Goal: Task Accomplishment & Management: Complete application form

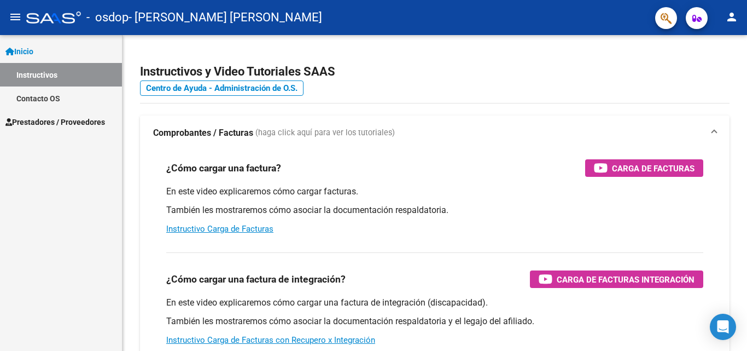
click at [33, 52] on span "Inicio" at bounding box center [19, 51] width 28 height 12
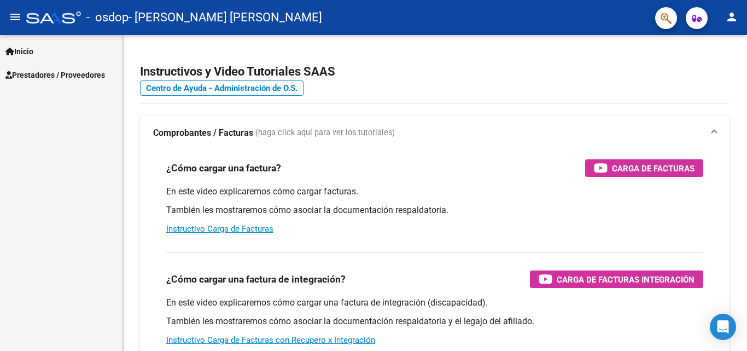
click at [36, 74] on span "Prestadores / Proveedores" at bounding box center [55, 75] width 100 height 12
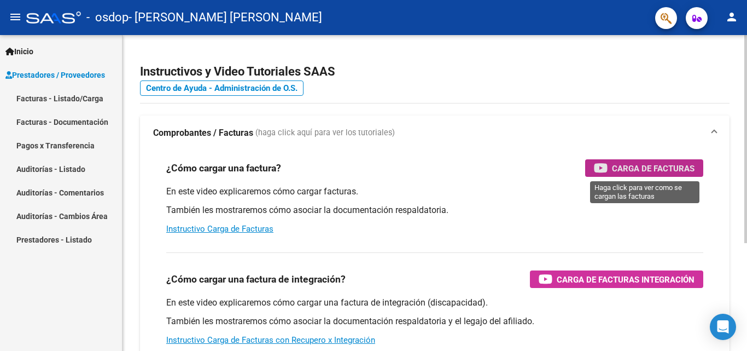
click at [602, 167] on icon "button" at bounding box center [601, 167] width 14 height 13
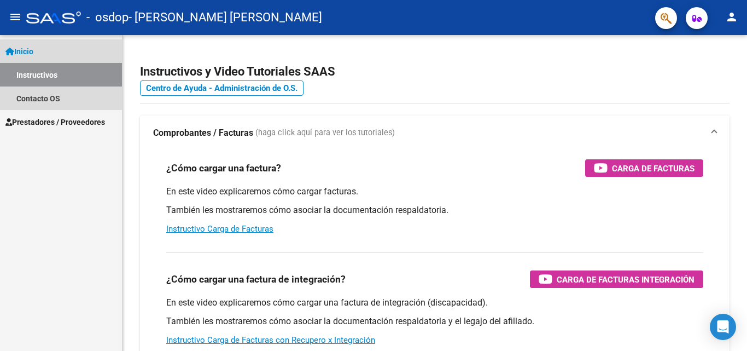
click at [31, 49] on span "Inicio" at bounding box center [19, 51] width 28 height 12
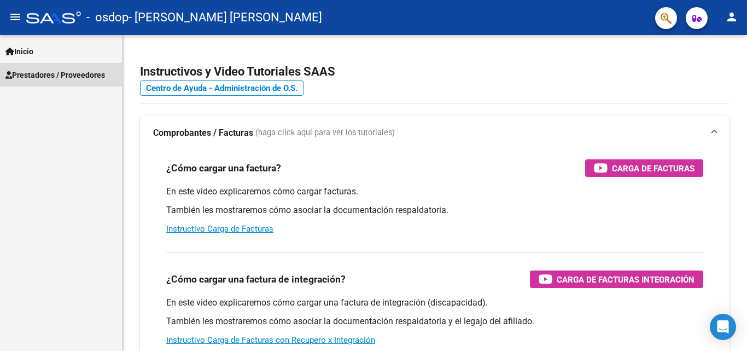
click at [38, 74] on span "Prestadores / Proveedores" at bounding box center [55, 75] width 100 height 12
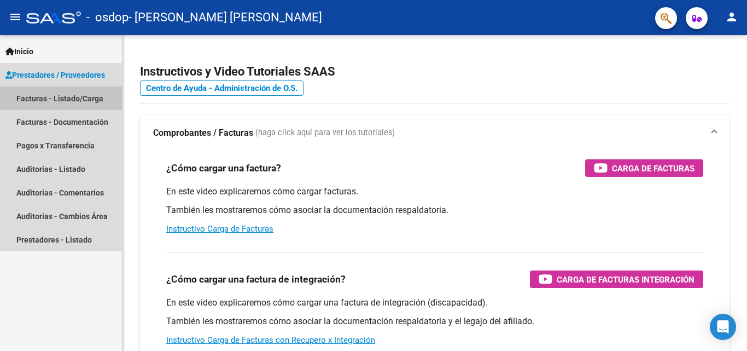
click at [55, 95] on link "Facturas - Listado/Carga" at bounding box center [61, 98] width 122 height 24
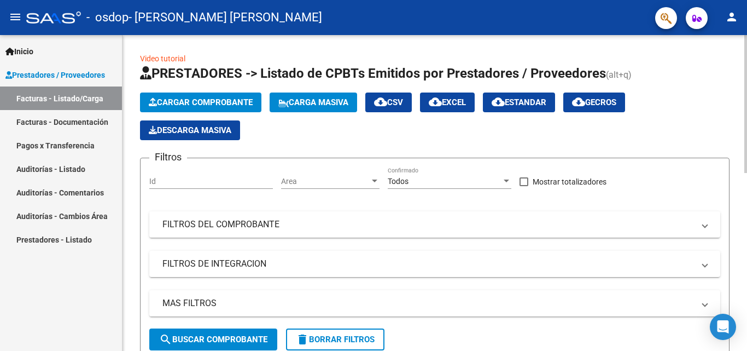
click at [210, 102] on span "Cargar Comprobante" at bounding box center [201, 102] width 104 height 10
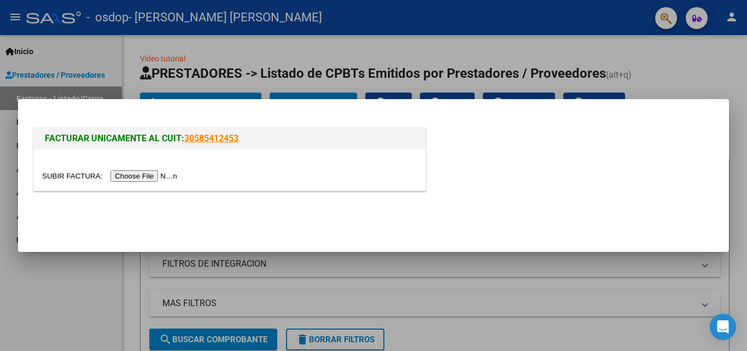
click at [164, 174] on input "file" at bounding box center [111, 175] width 138 height 11
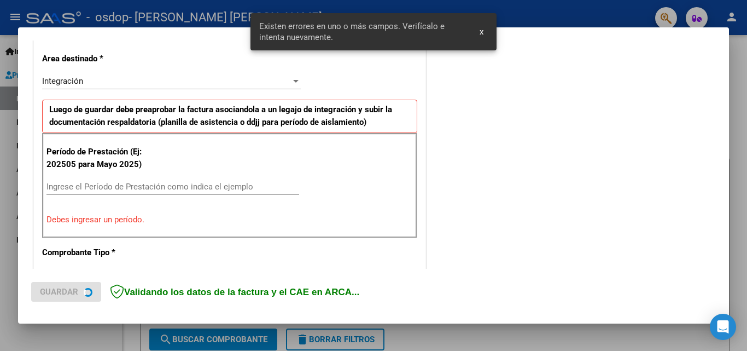
scroll to position [247, 0]
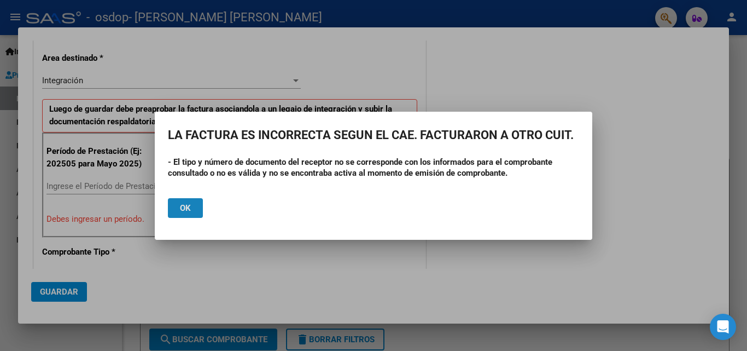
click at [184, 207] on span "Ok" at bounding box center [185, 208] width 11 height 10
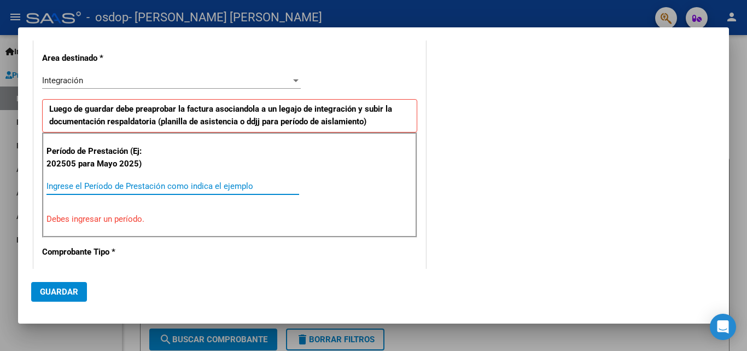
click at [230, 187] on input "Ingrese el Período de Prestación como indica el ejemplo" at bounding box center [173, 186] width 253 height 10
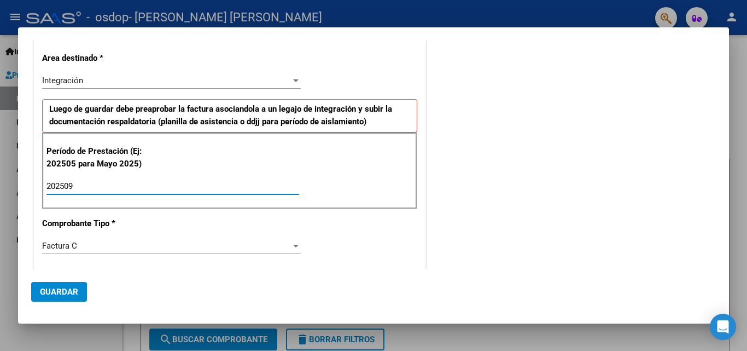
type input "202509"
click at [293, 245] on div at bounding box center [295, 246] width 5 height 3
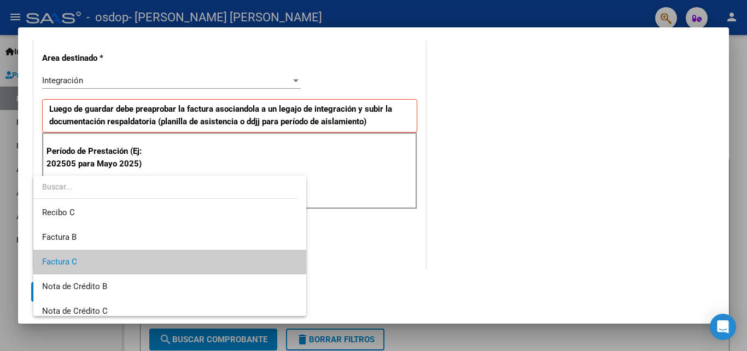
scroll to position [16, 0]
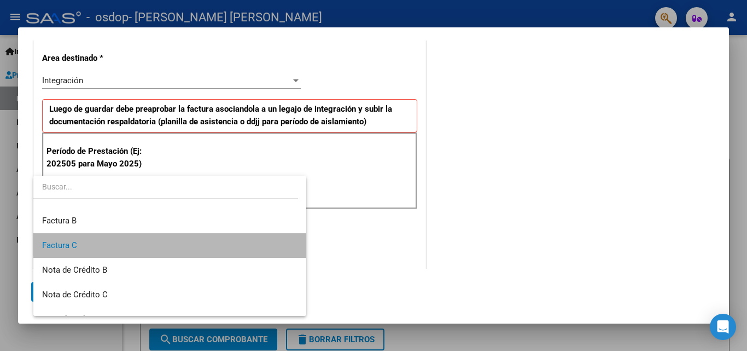
click at [268, 240] on span "Factura C" at bounding box center [170, 245] width 256 height 25
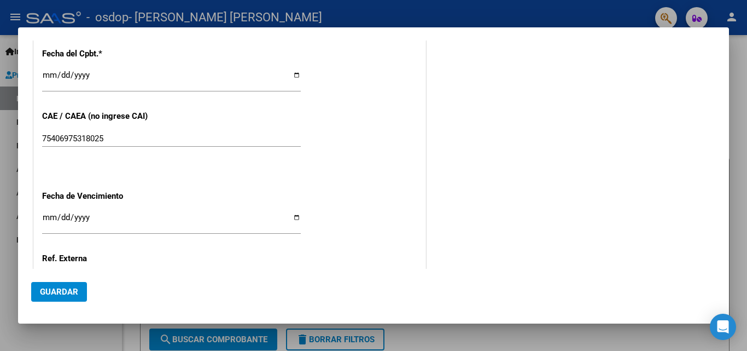
scroll to position [656, 0]
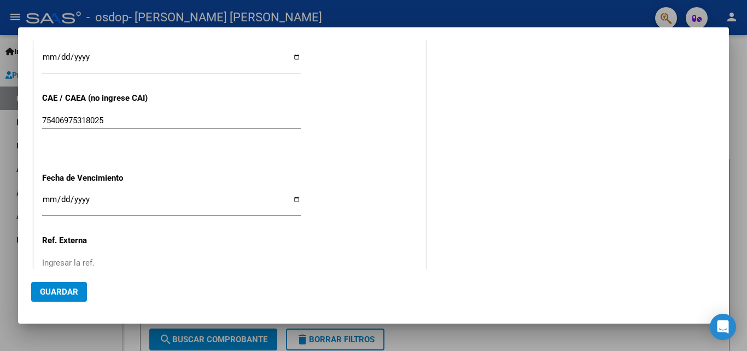
drag, startPoint x: 747, startPoint y: 202, endPoint x: 744, endPoint y: 158, distance: 44.4
click at [744, 158] on div at bounding box center [373, 175] width 747 height 351
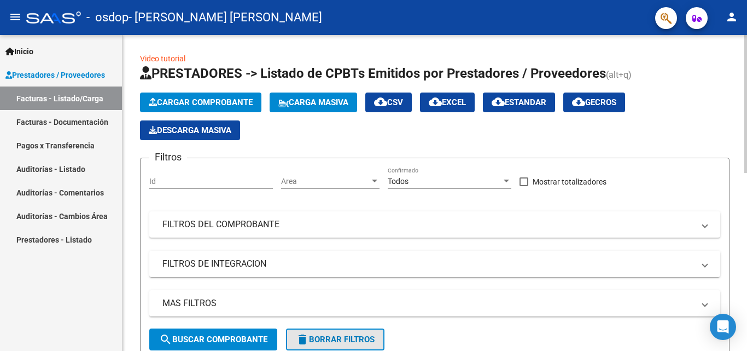
click at [344, 338] on span "delete Borrar Filtros" at bounding box center [335, 339] width 79 height 10
click at [747, 51] on div at bounding box center [746, 143] width 3 height 217
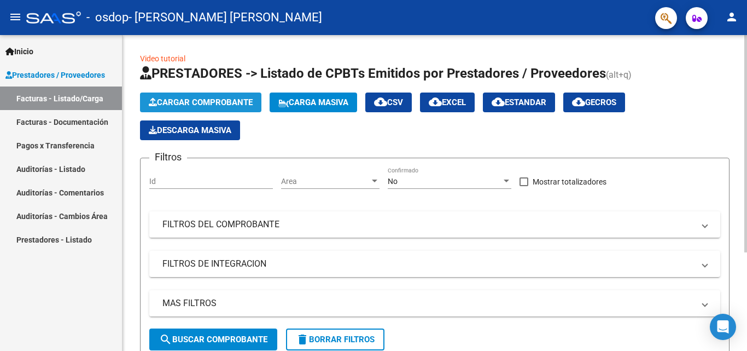
click at [245, 101] on span "Cargar Comprobante" at bounding box center [201, 102] width 104 height 10
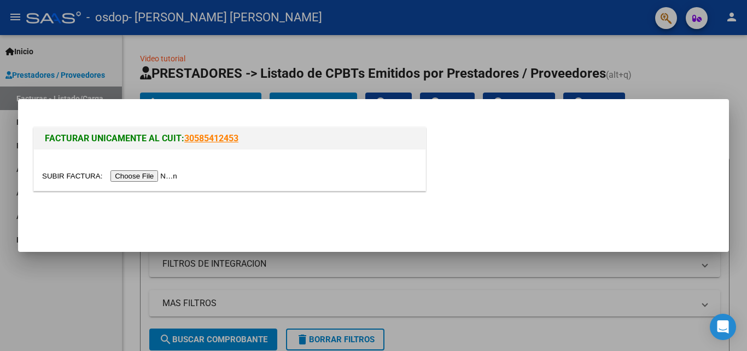
click at [156, 176] on input "file" at bounding box center [111, 175] width 138 height 11
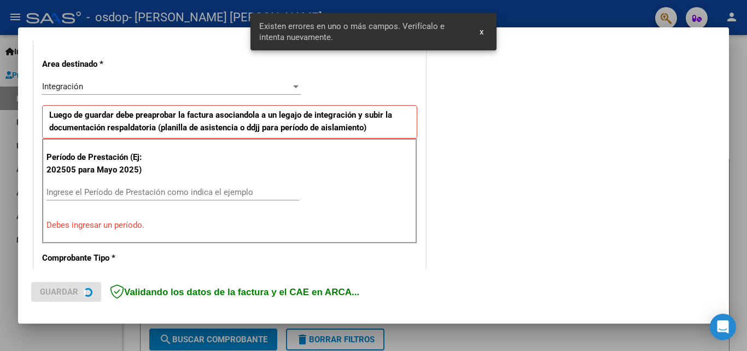
scroll to position [247, 0]
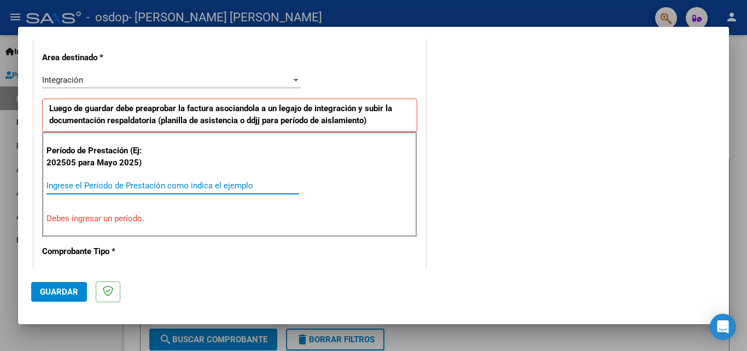
click at [251, 184] on input "Ingrese el Período de Prestación como indica el ejemplo" at bounding box center [173, 186] width 253 height 10
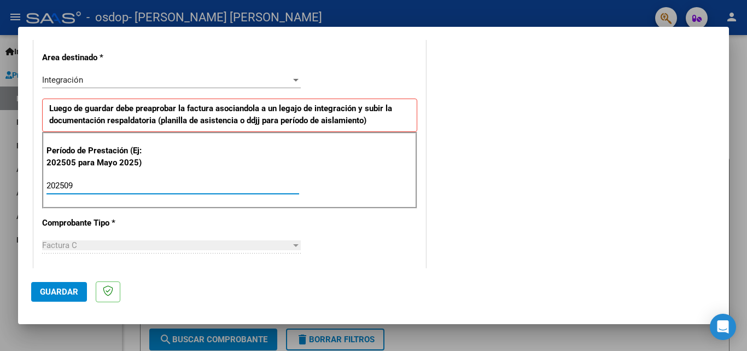
type input "202509"
click at [293, 244] on div at bounding box center [295, 245] width 5 height 3
click at [107, 241] on div "Factura C" at bounding box center [166, 245] width 249 height 10
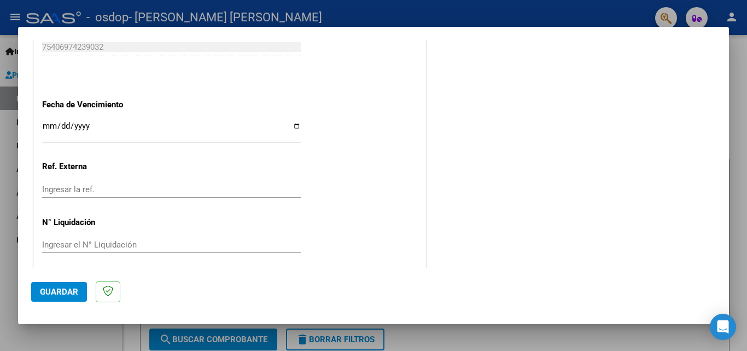
scroll to position [696, 0]
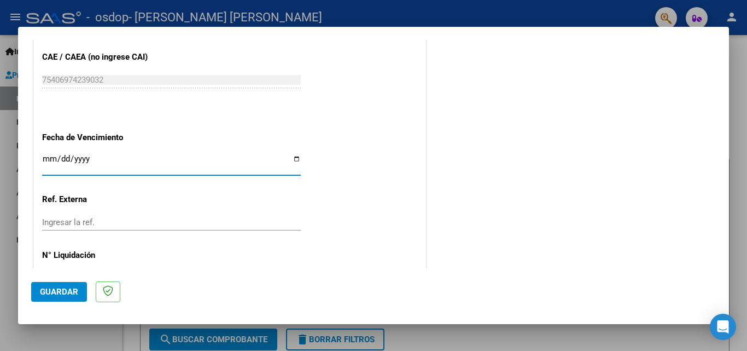
click at [293, 158] on input "Ingresar la fecha" at bounding box center [171, 163] width 259 height 18
type input "[DATE]"
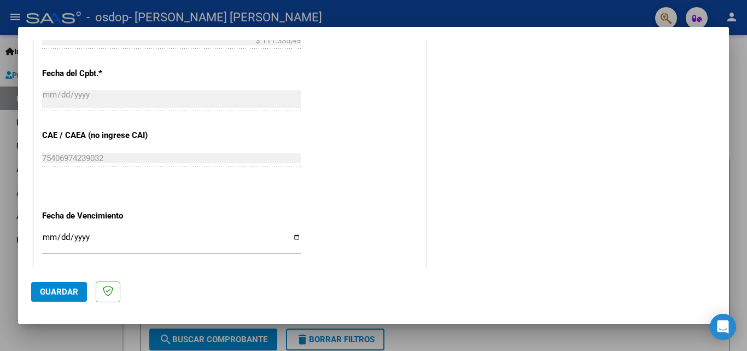
scroll to position [735, 0]
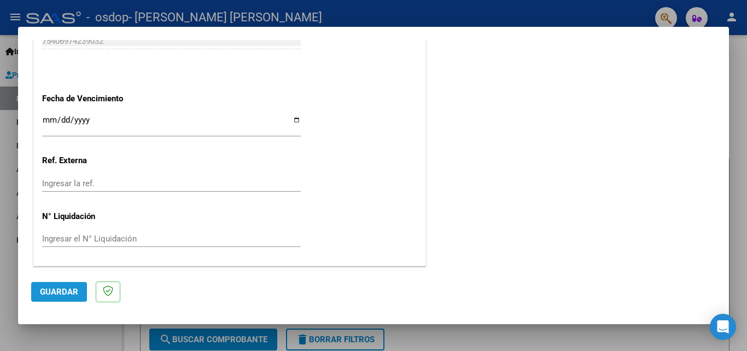
click at [56, 287] on span "Guardar" at bounding box center [59, 292] width 38 height 10
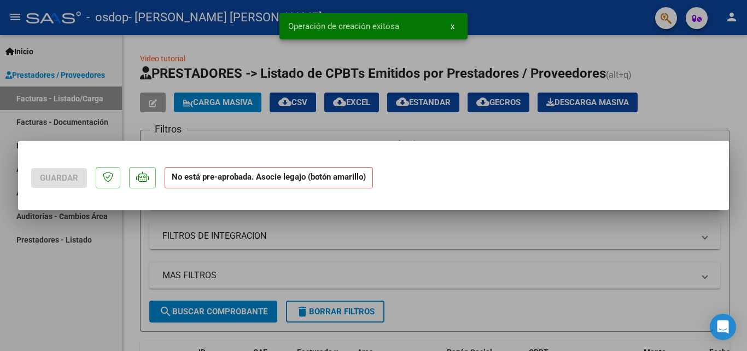
scroll to position [0, 0]
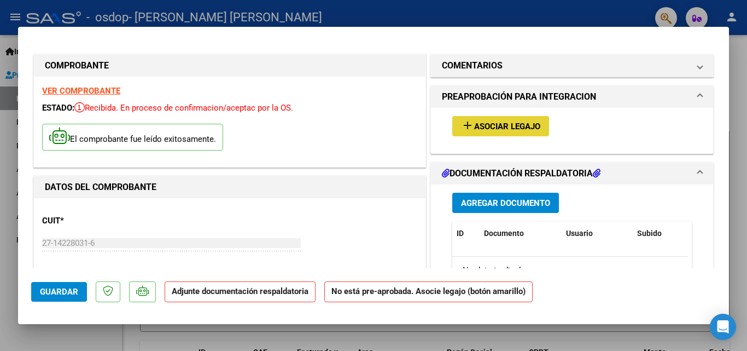
click at [502, 125] on span "Asociar Legajo" at bounding box center [507, 126] width 66 height 10
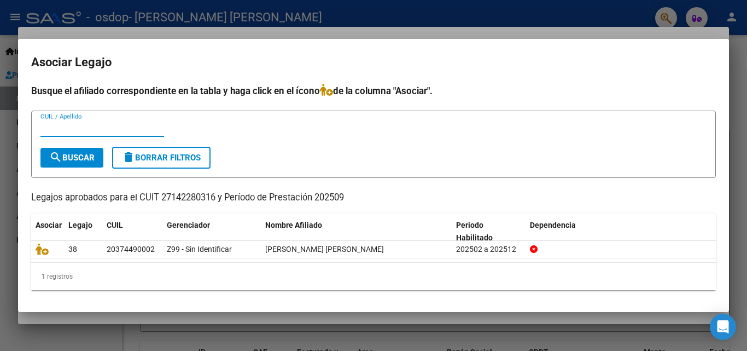
click at [80, 159] on span "search Buscar" at bounding box center [71, 158] width 45 height 10
click at [112, 130] on input "CUIL / Apellido" at bounding box center [102, 128] width 124 height 10
type input "20374490002"
click at [78, 157] on span "search Buscar" at bounding box center [71, 158] width 45 height 10
drag, startPoint x: 743, startPoint y: 128, endPoint x: 747, endPoint y: 197, distance: 69.1
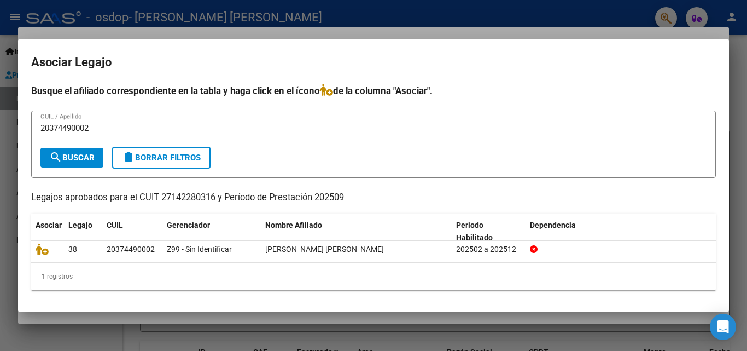
click at [747, 197] on div at bounding box center [373, 175] width 747 height 351
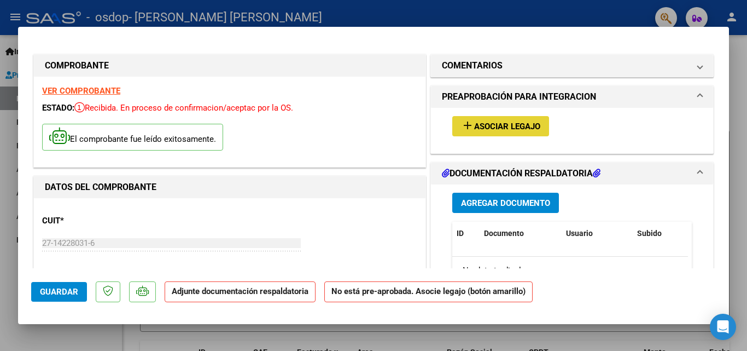
click at [516, 123] on span "Asociar Legajo" at bounding box center [507, 126] width 66 height 10
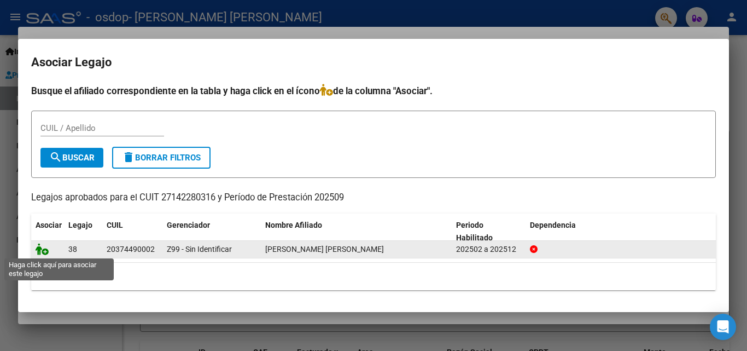
click at [45, 251] on icon at bounding box center [42, 249] width 13 height 12
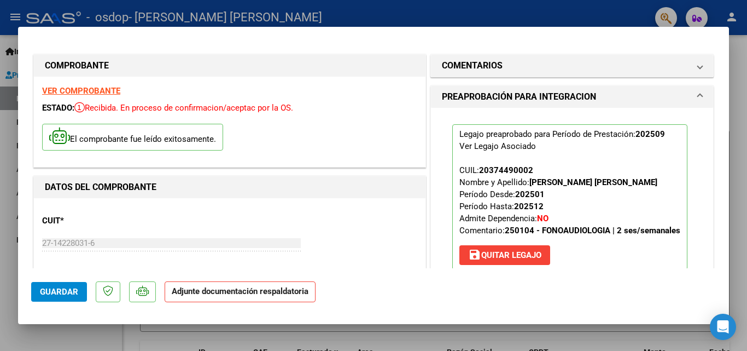
click at [257, 295] on strong "Adjunte documentación respaldatoria" at bounding box center [240, 291] width 137 height 10
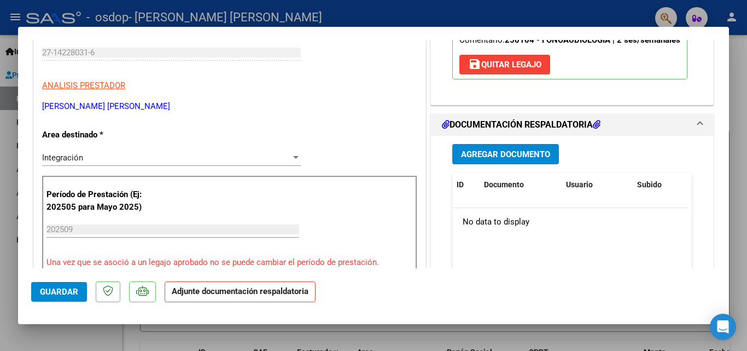
scroll to position [224, 0]
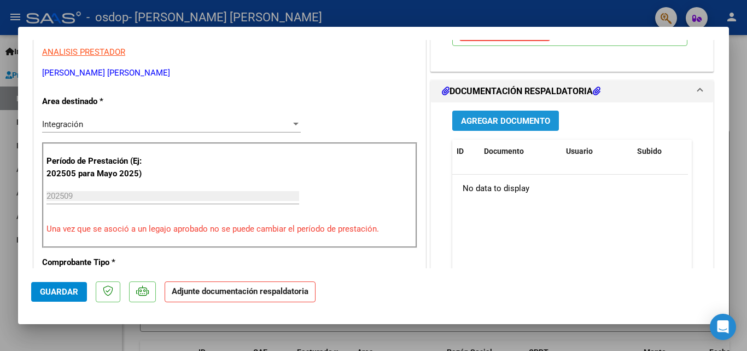
click at [511, 118] on span "Agregar Documento" at bounding box center [505, 121] width 89 height 10
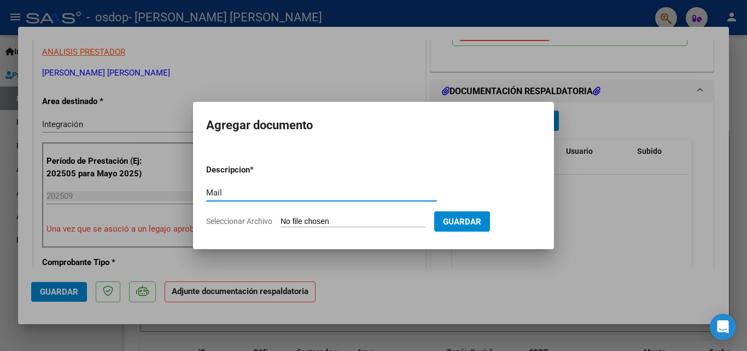
type input "Mail"
click at [362, 221] on input "Seleccionar Archivo" at bounding box center [353, 222] width 145 height 10
type input "C:\fakepath\1-[PERSON_NAME] MAIL 2025.pdf"
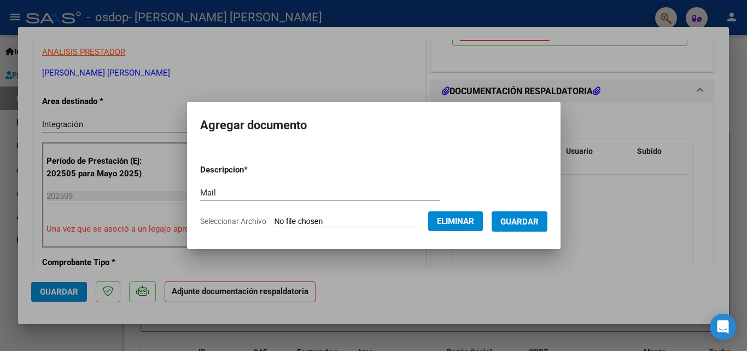
click at [530, 221] on span "Guardar" at bounding box center [520, 222] width 38 height 10
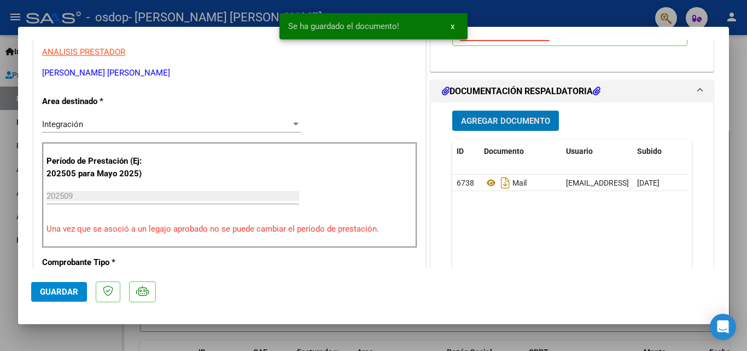
click at [484, 120] on span "Agregar Documento" at bounding box center [505, 121] width 89 height 10
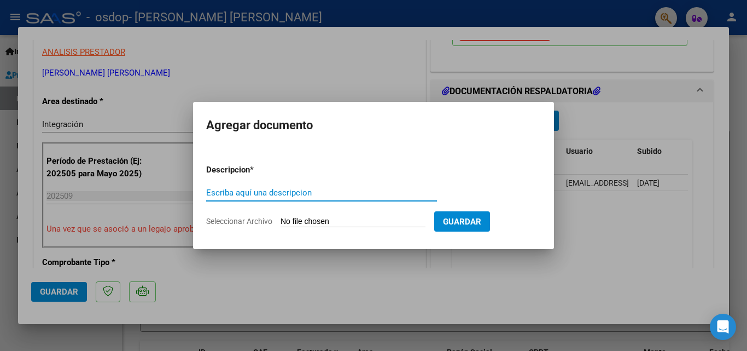
click at [407, 196] on input "Escriba aquí una descripcion" at bounding box center [321, 193] width 231 height 10
type input "PLANILLA -SEPTIEMBRE 2025"
click at [391, 223] on input "Seleccionar Archivo" at bounding box center [353, 222] width 145 height 10
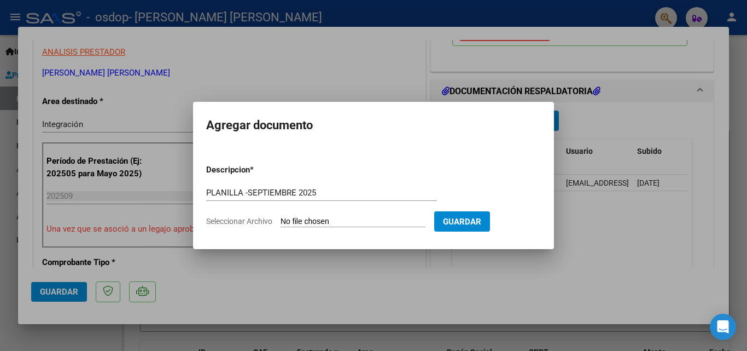
type input "C:\fakepath\2-PLANILLA-[DATE]-[PERSON_NAME].pdf"
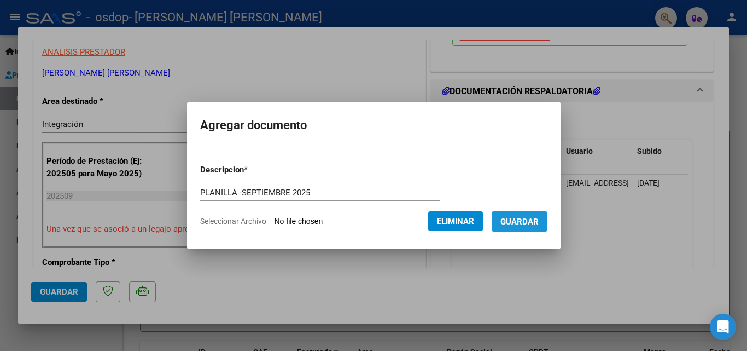
click at [531, 218] on span "Guardar" at bounding box center [520, 222] width 38 height 10
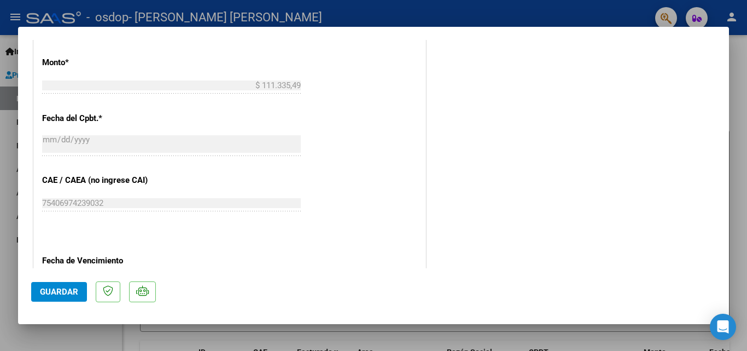
scroll to position [653, 0]
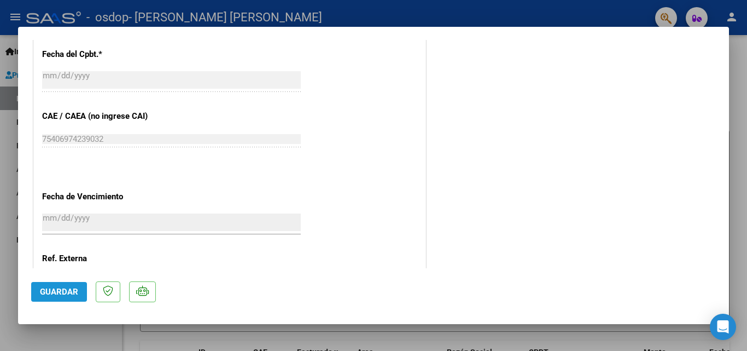
click at [51, 293] on span "Guardar" at bounding box center [59, 292] width 38 height 10
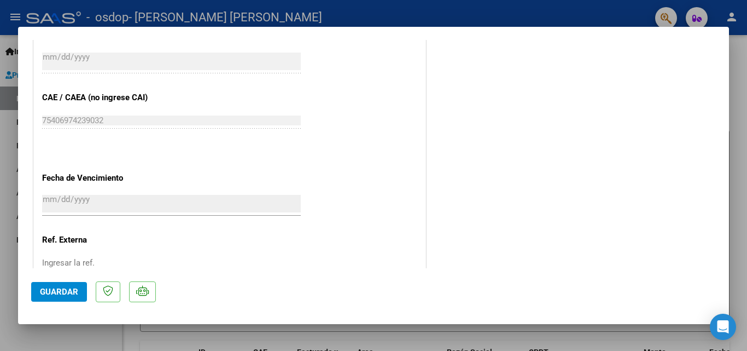
scroll to position [751, 0]
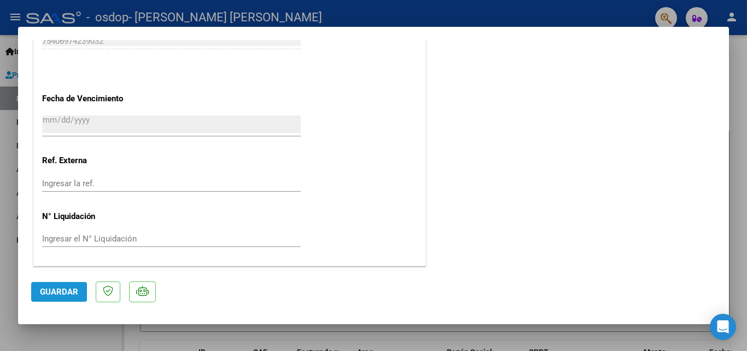
click at [51, 294] on span "Guardar" at bounding box center [59, 292] width 38 height 10
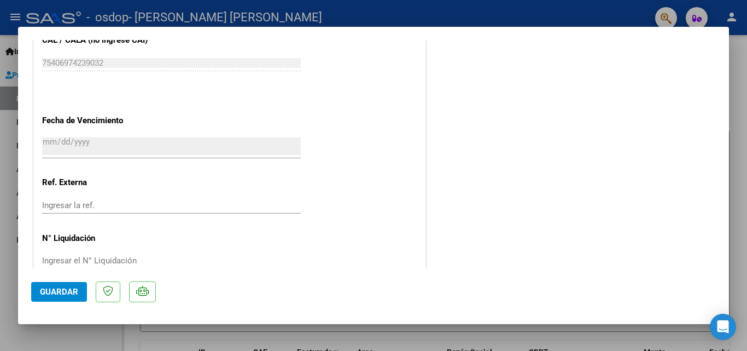
scroll to position [671, 0]
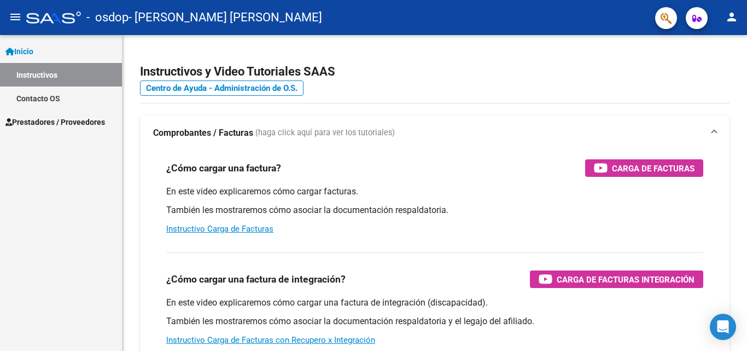
click at [732, 14] on mat-icon "person" at bounding box center [732, 16] width 13 height 13
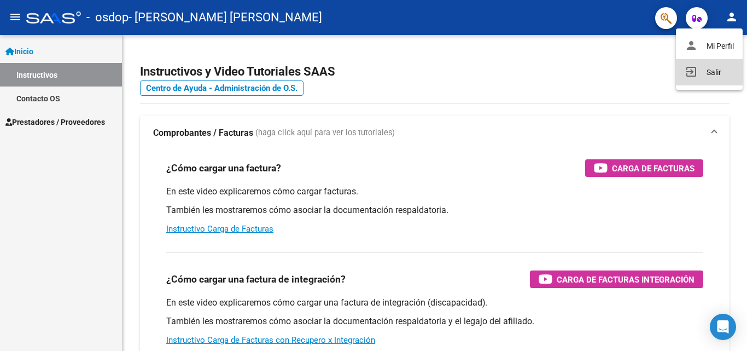
click at [716, 69] on button "exit_to_app Salir" at bounding box center [709, 72] width 67 height 26
